Goal: Obtain resource: Obtain resource

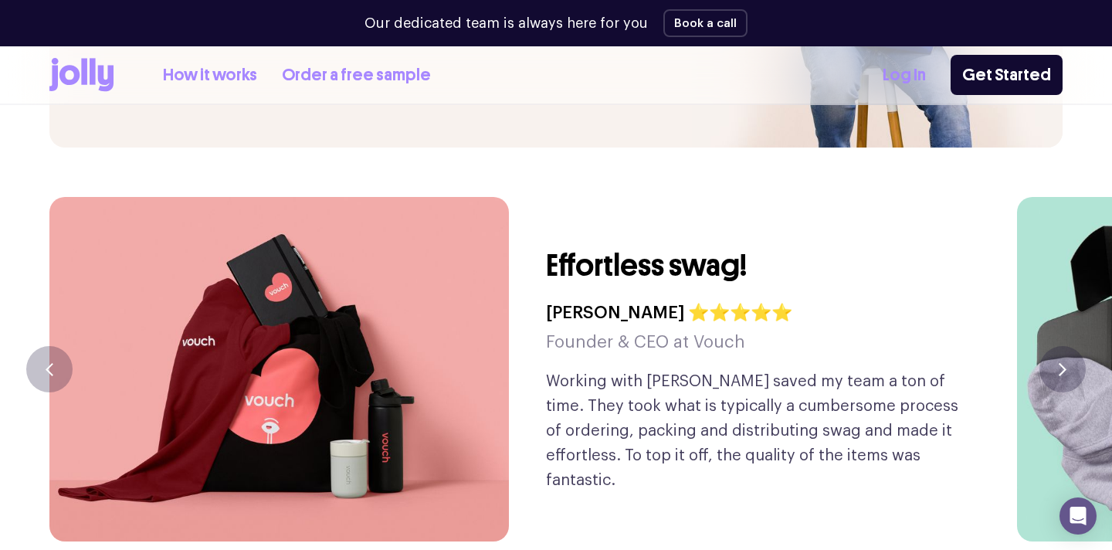
scroll to position [3565, 0]
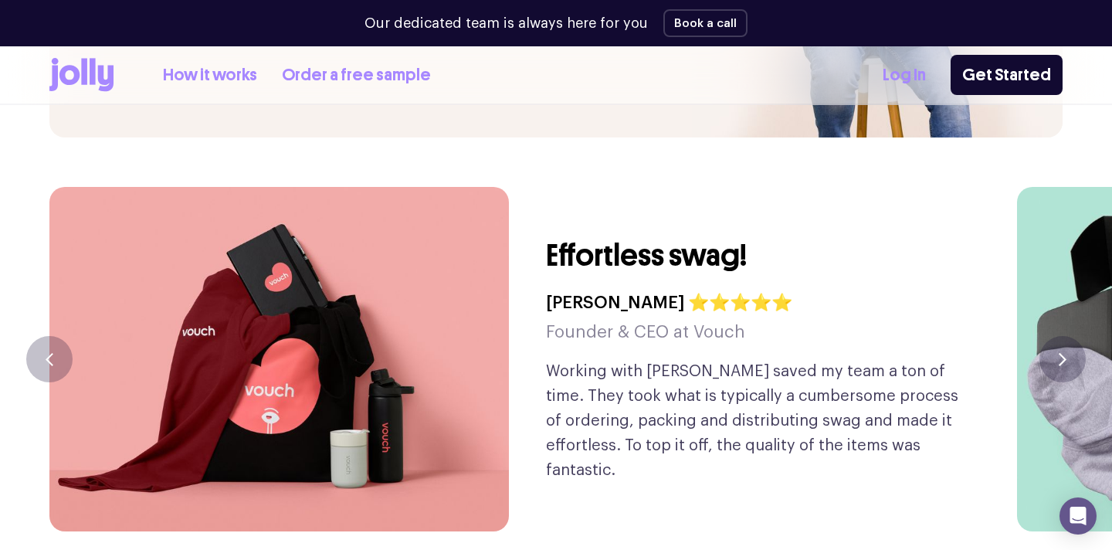
click at [689, 187] on div "Effortless swag! [PERSON_NAME] ⭐⭐⭐⭐⭐ Founder & CEO at Vouch Working with [PERSO…" at bounding box center [757, 359] width 422 height 344
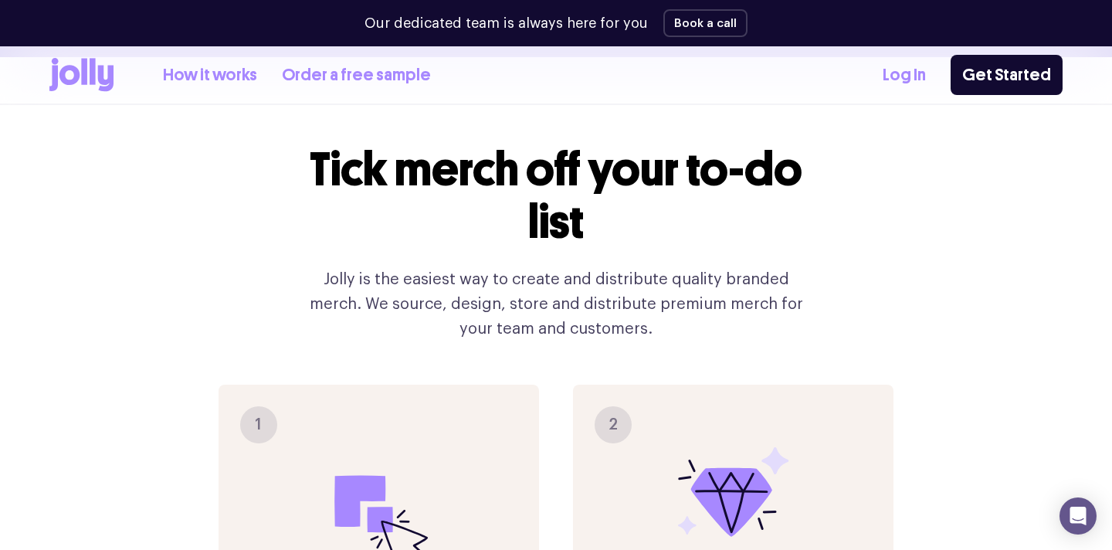
scroll to position [1352, 0]
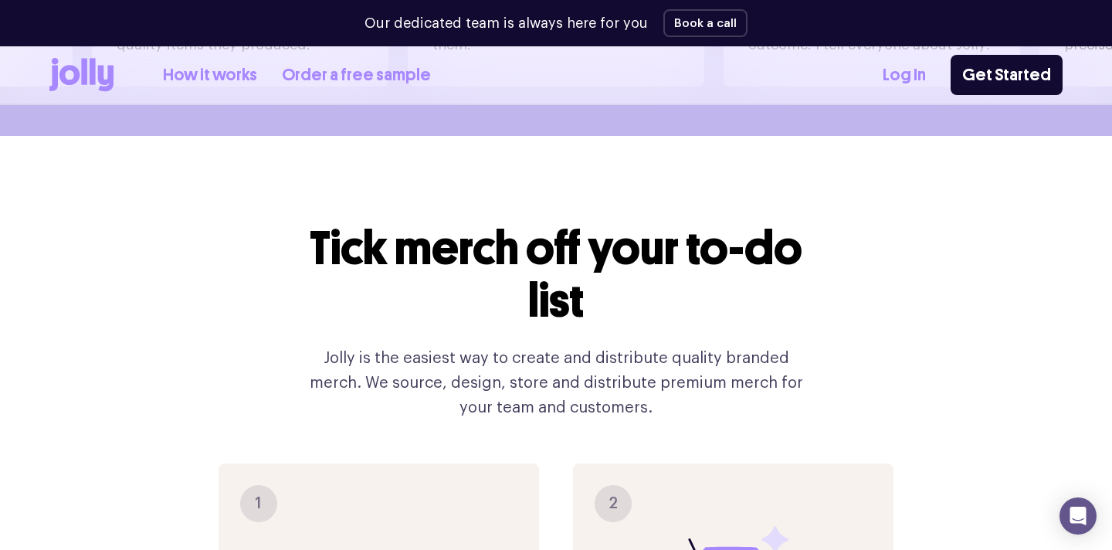
click at [207, 80] on link "How it works" at bounding box center [210, 75] width 94 height 25
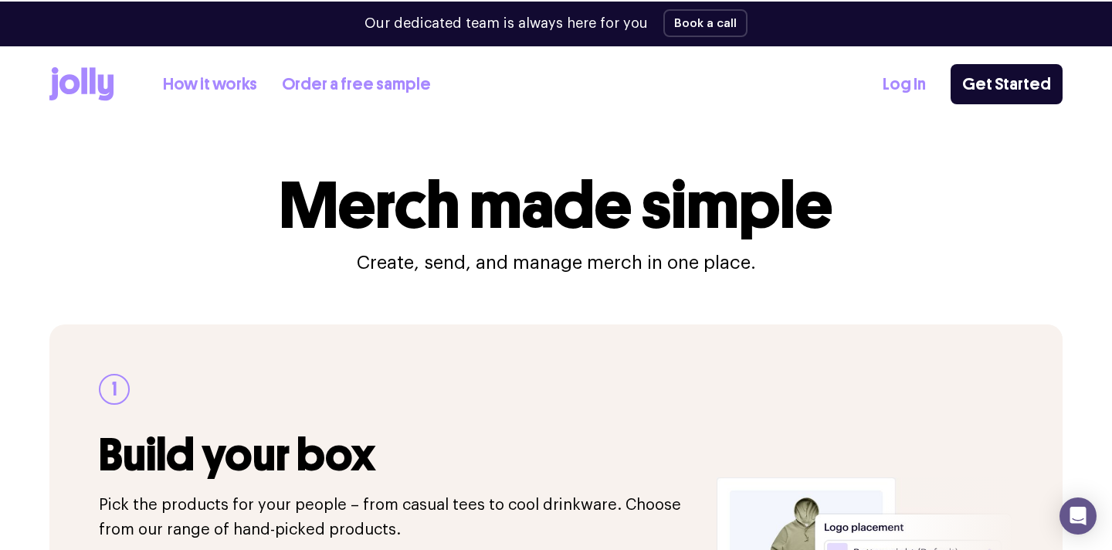
click at [333, 77] on link "Order a free sample" at bounding box center [356, 84] width 149 height 25
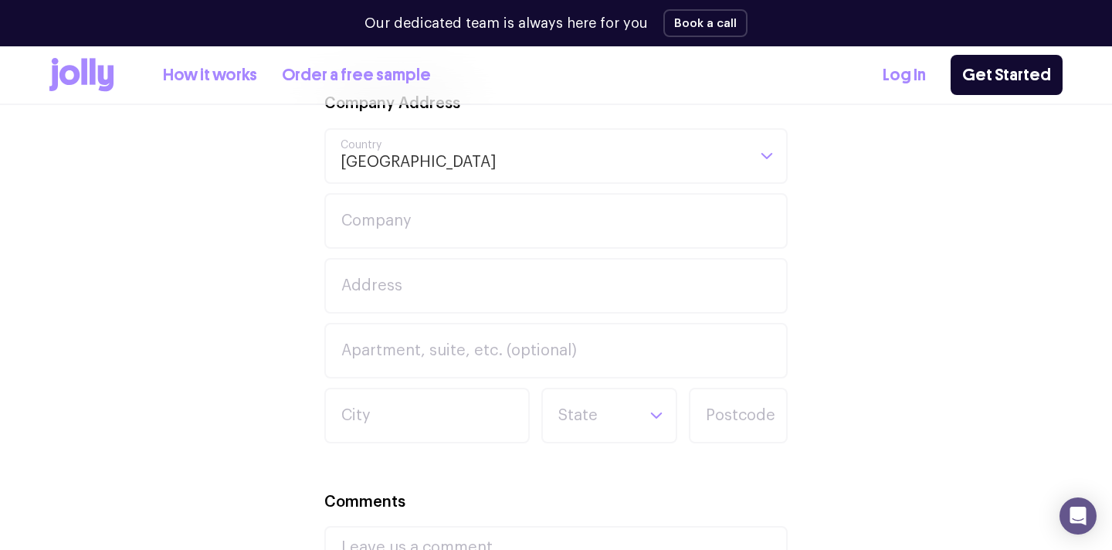
scroll to position [855, 0]
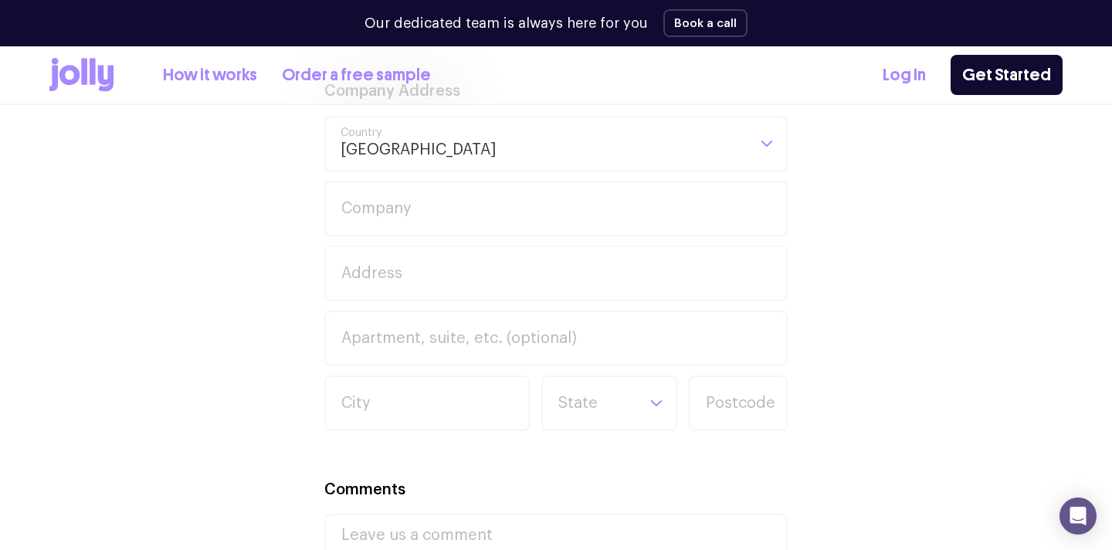
click at [238, 84] on link "How it works" at bounding box center [210, 75] width 94 height 25
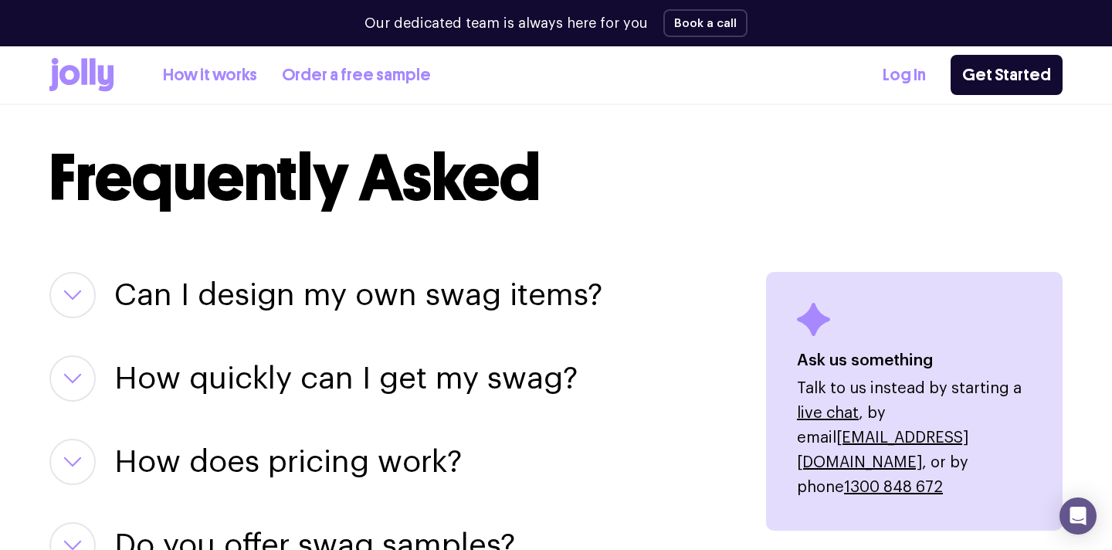
scroll to position [1785, 0]
